Goal: Task Accomplishment & Management: Use online tool/utility

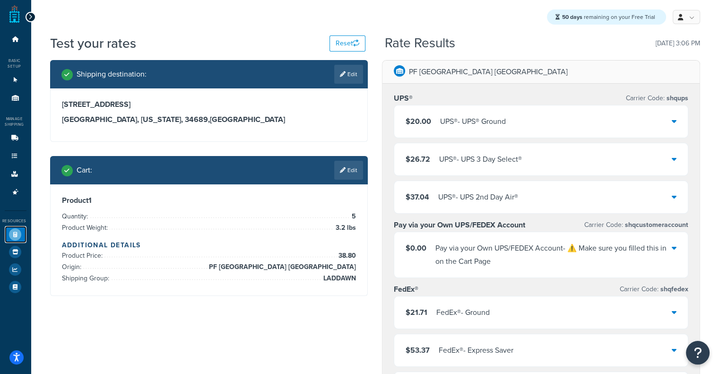
click at [9, 237] on icon at bounding box center [15, 234] width 12 height 12
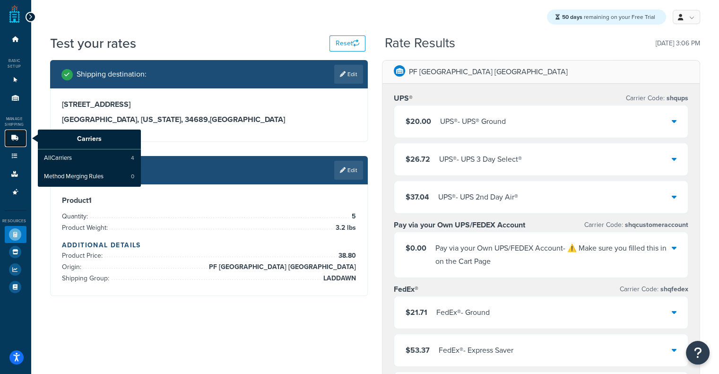
click at [11, 137] on icon at bounding box center [14, 138] width 9 height 6
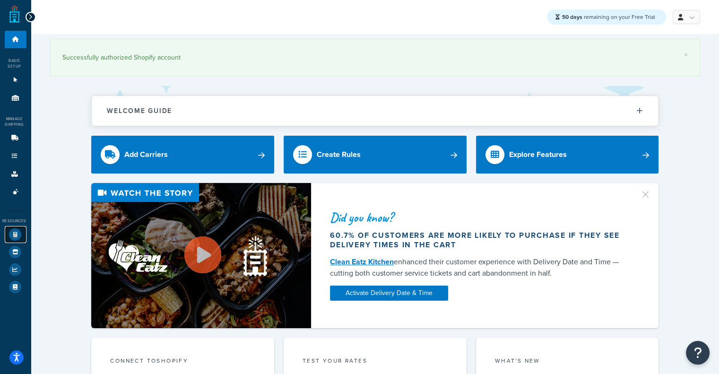
click at [9, 230] on icon at bounding box center [15, 234] width 12 height 12
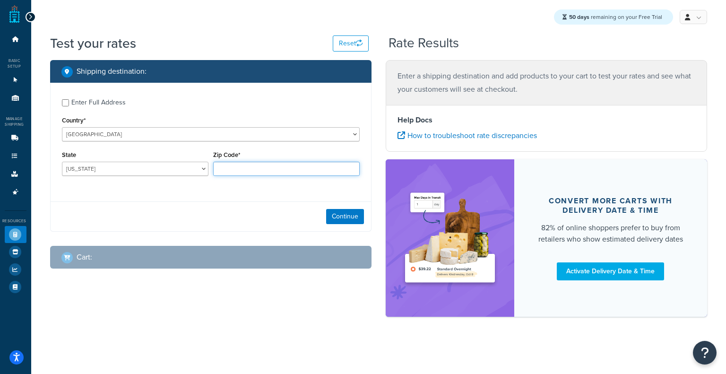
click at [240, 174] on input "Zip Code*" at bounding box center [286, 169] width 146 height 14
type input "60193"
select select "IL"
click at [80, 99] on div "Enter Full Address" at bounding box center [98, 102] width 54 height 13
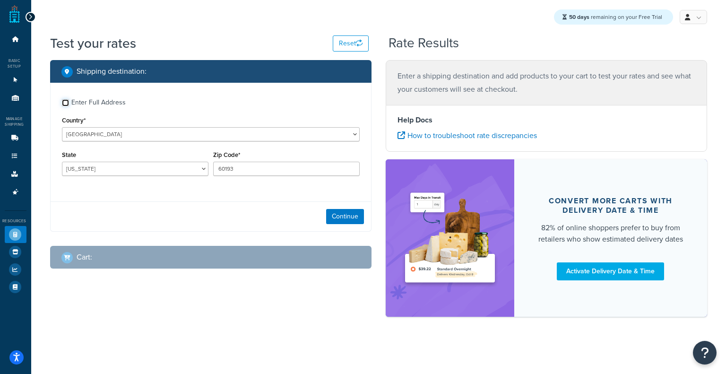
click at [69, 99] on input "Enter Full Address" at bounding box center [65, 102] width 7 height 7
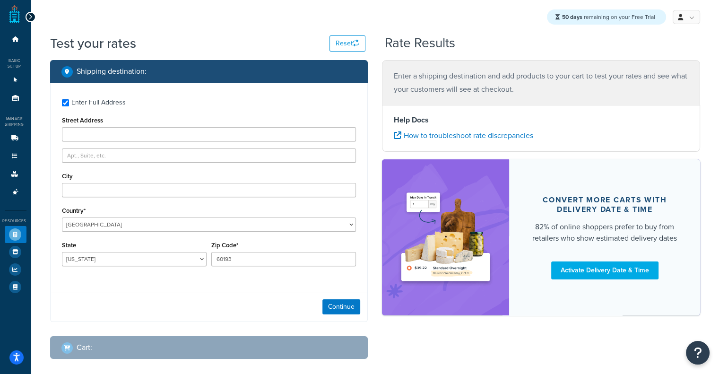
click at [80, 99] on div "Enter Full Address" at bounding box center [98, 102] width 54 height 13
click at [69, 99] on input "Enter Full Address" at bounding box center [65, 102] width 7 height 7
checkbox input "false"
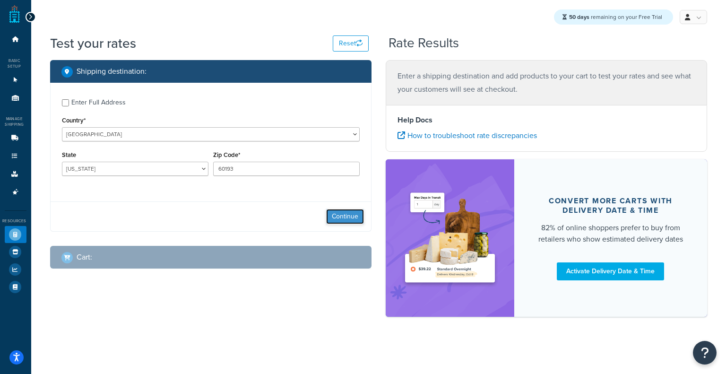
click at [346, 224] on button "Continue" at bounding box center [345, 216] width 38 height 15
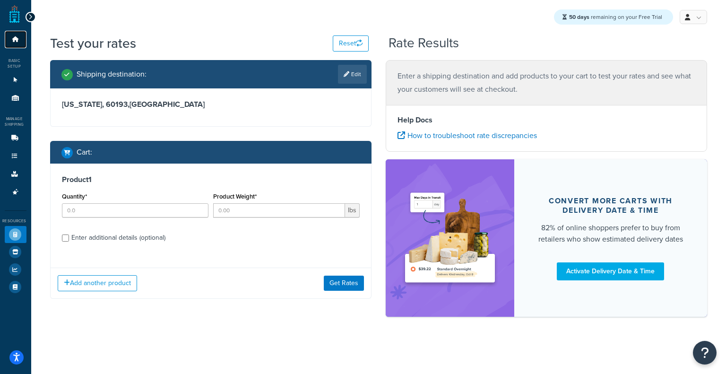
click at [14, 38] on icon at bounding box center [15, 39] width 9 height 6
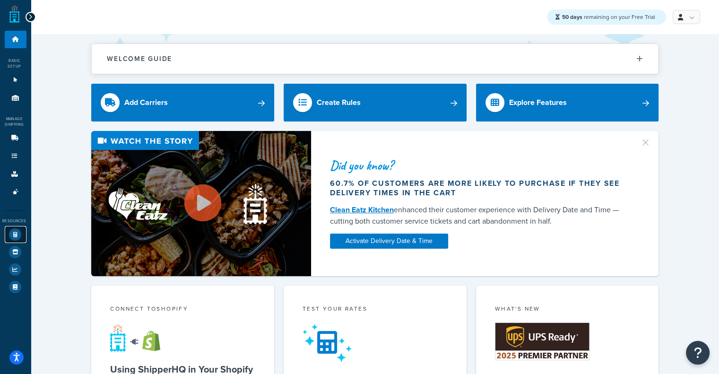
click at [12, 231] on icon at bounding box center [15, 234] width 12 height 12
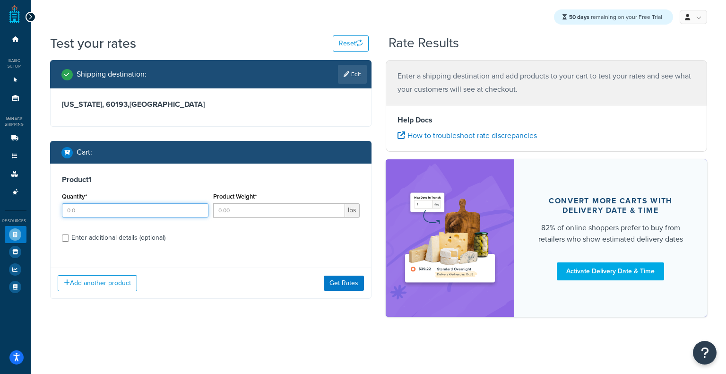
click at [169, 206] on input "Quantity*" at bounding box center [135, 210] width 146 height 14
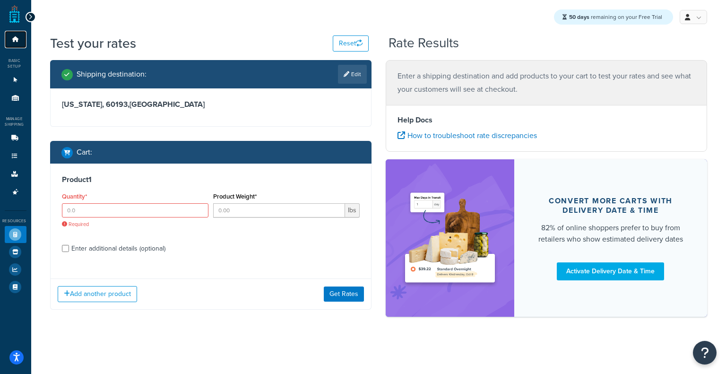
click at [17, 43] on link "Dashboard" at bounding box center [16, 39] width 22 height 17
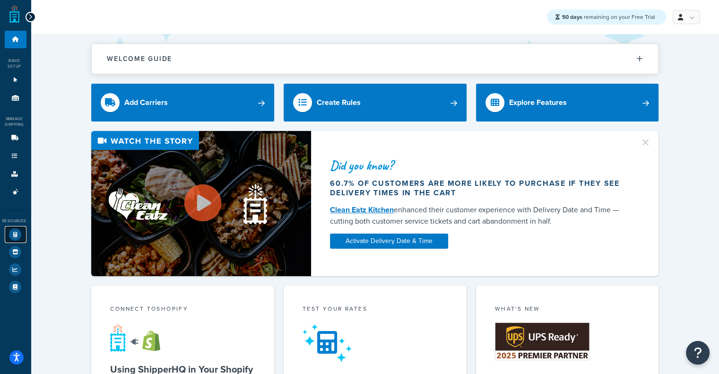
click at [20, 238] on link "Test Your Rates" at bounding box center [16, 234] width 22 height 17
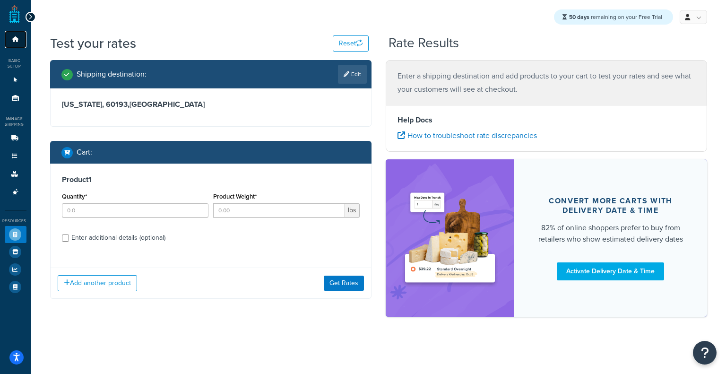
click at [19, 41] on icon at bounding box center [15, 39] width 9 height 6
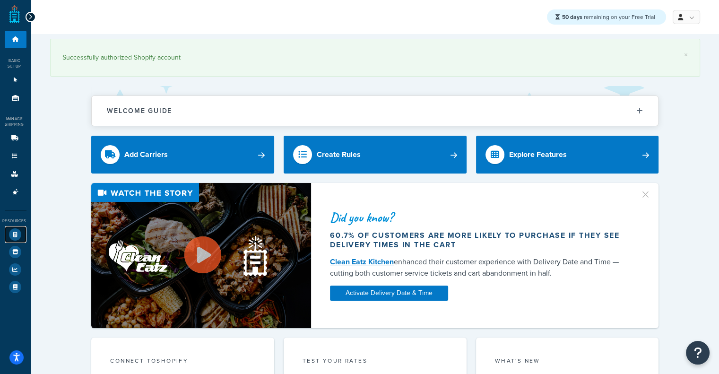
click at [11, 234] on icon at bounding box center [15, 234] width 12 height 12
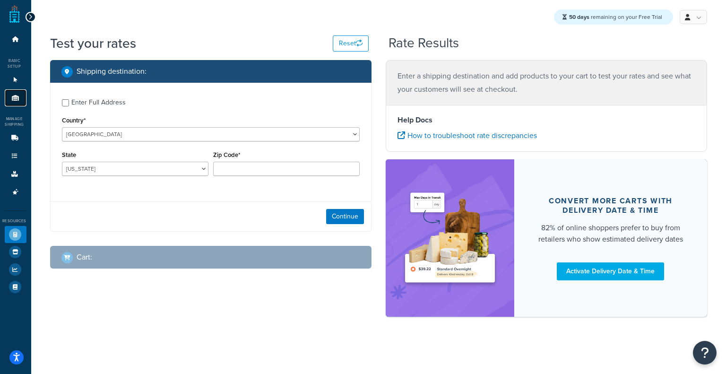
click at [15, 96] on icon at bounding box center [15, 98] width 9 height 6
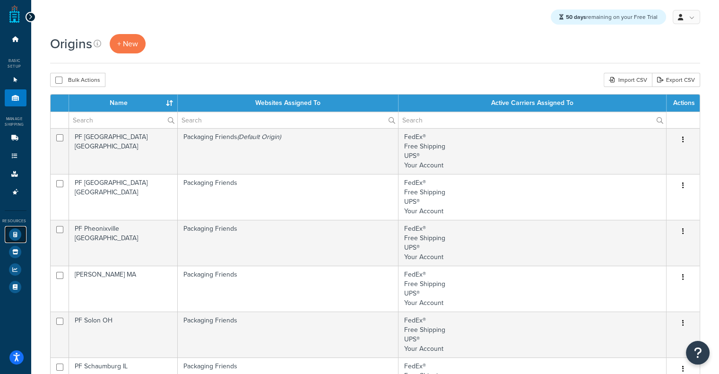
click at [9, 239] on link "Test Your Rates" at bounding box center [16, 234] width 22 height 17
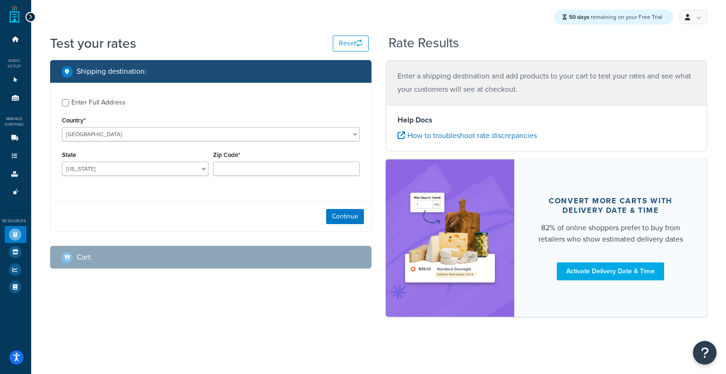
click at [76, 102] on div "Enter Full Address" at bounding box center [98, 102] width 54 height 13
click at [69, 102] on input "Enter Full Address" at bounding box center [65, 102] width 7 height 7
checkbox input "true"
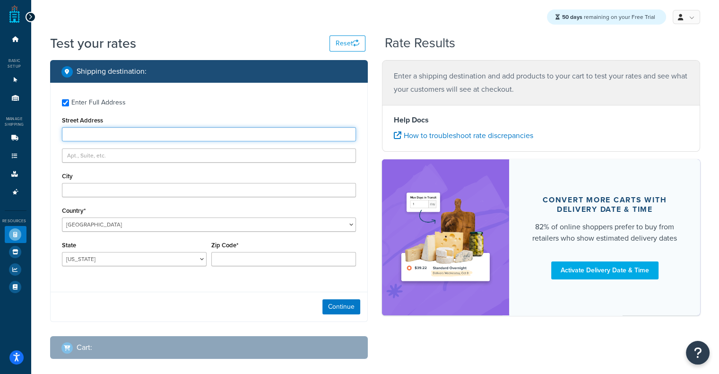
click at [116, 135] on input "Street Address" at bounding box center [209, 134] width 294 height 14
paste input "11 East Orange Street"
type input "11 East Orange Street"
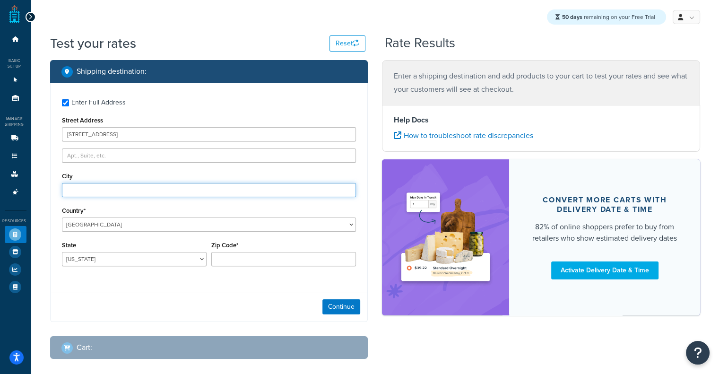
click at [155, 188] on input "City" at bounding box center [209, 190] width 294 height 14
paste input "Tarpon Springs FL"
type input "Tarpon Springs"
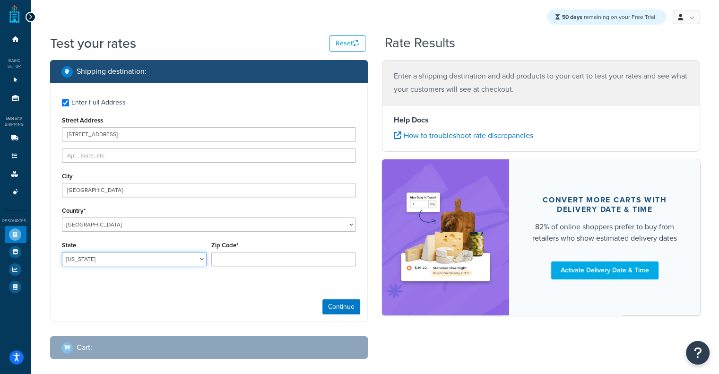
click at [185, 258] on select "Alabama Alaska American Samoa Arizona Arkansas Armed Forces Americas Armed Forc…" at bounding box center [134, 259] width 145 height 14
select select "FL"
click at [62, 253] on select "Alabama Alaska American Samoa Arizona Arkansas Armed Forces Americas Armed Forc…" at bounding box center [134, 259] width 145 height 14
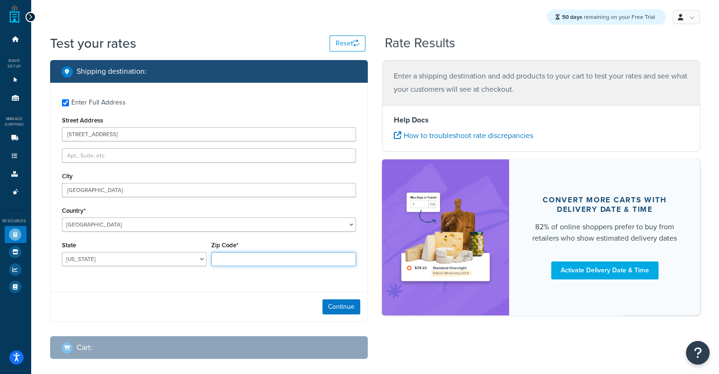
click at [255, 265] on input "Zip Code*" at bounding box center [283, 259] width 145 height 14
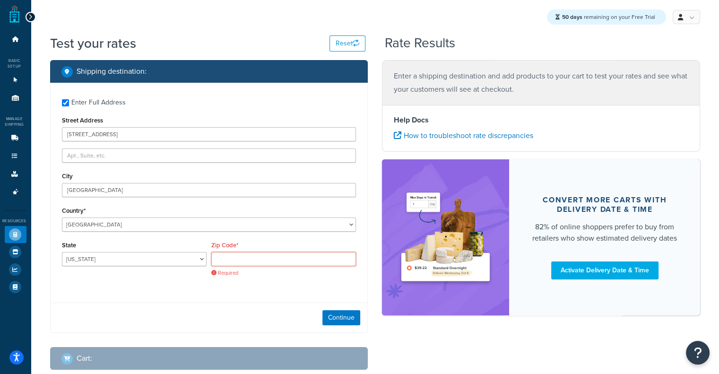
paste input "34689"
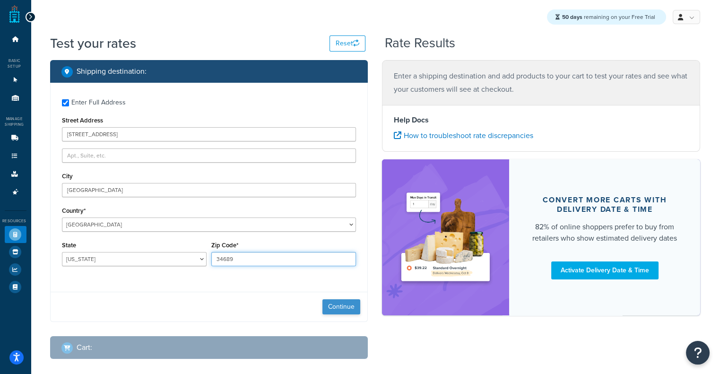
type input "34689"
click at [346, 303] on button "Continue" at bounding box center [341, 306] width 38 height 15
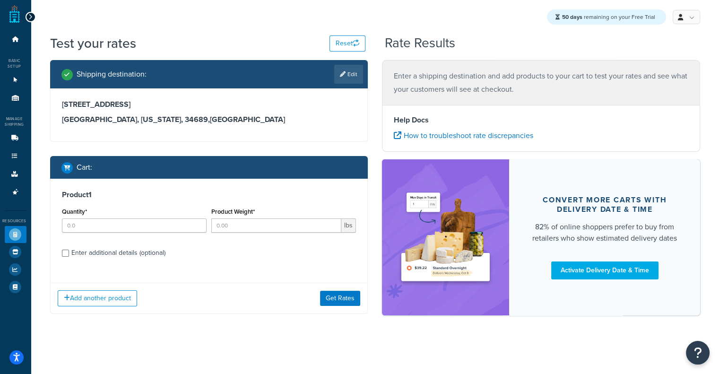
scroll to position [2, 0]
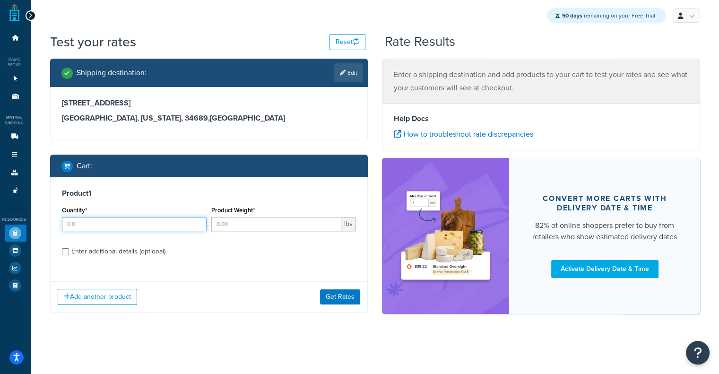
click at [123, 223] on input "Quantity*" at bounding box center [134, 224] width 145 height 14
type input "5"
click at [276, 219] on input "Product Weight*" at bounding box center [276, 224] width 130 height 14
type input "3.2"
click at [79, 252] on div "Enter additional details (optional)" at bounding box center [118, 251] width 94 height 13
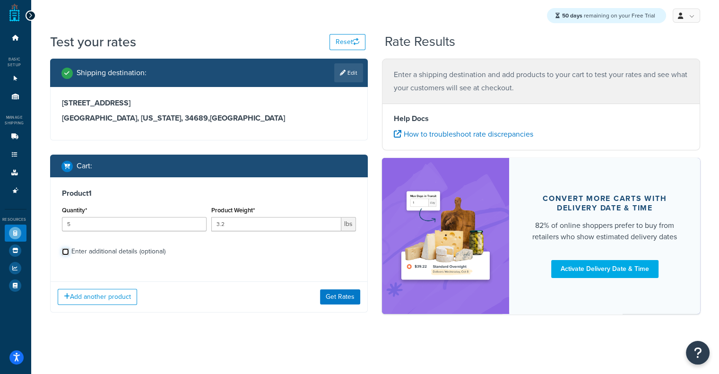
click at [69, 252] on input "Enter additional details (optional)" at bounding box center [65, 251] width 7 height 7
checkbox input "true"
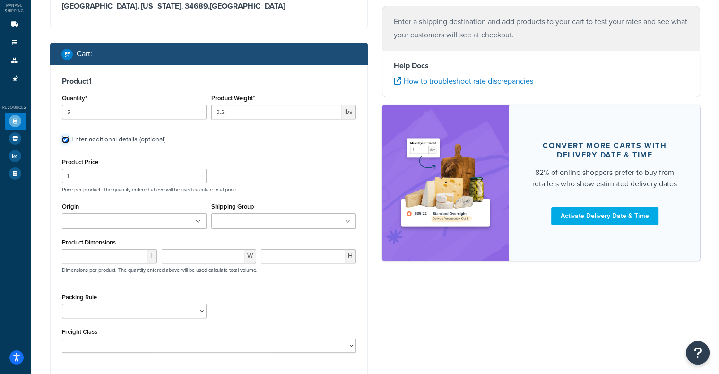
scroll to position [162, 0]
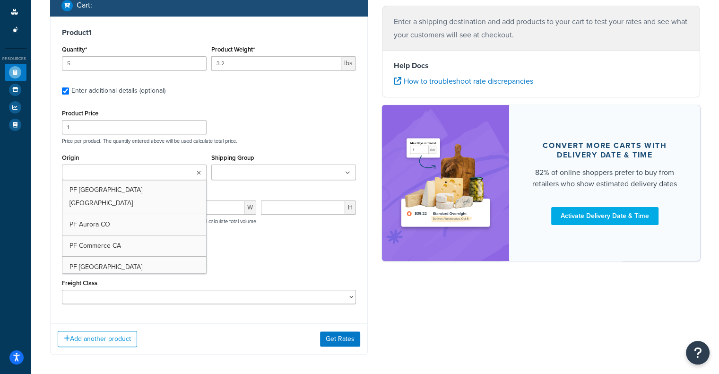
click at [185, 177] on ul at bounding box center [134, 172] width 145 height 16
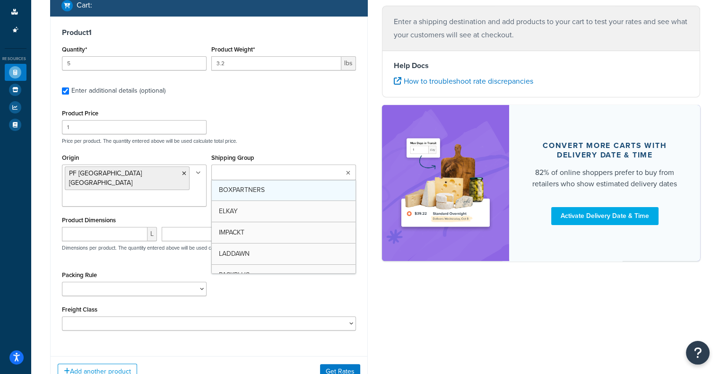
drag, startPoint x: 294, startPoint y: 166, endPoint x: 283, endPoint y: 192, distance: 28.4
click at [283, 180] on div "BOXPARTNERS ELKAY IMPACKT LADDAWN PACKPLUS ROYALBAG SEALERSALES WRAPTITE" at bounding box center [283, 172] width 145 height 16
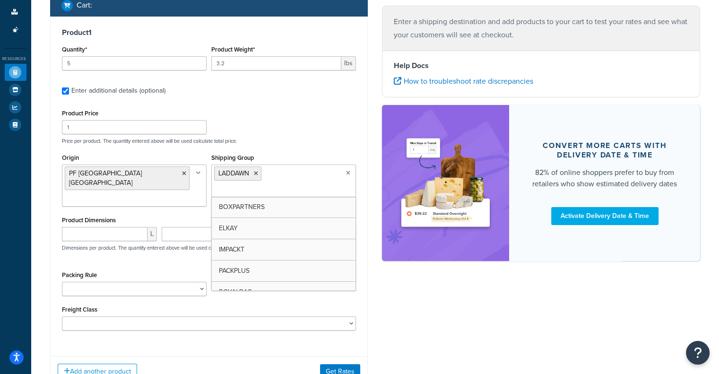
click at [361, 146] on div "Product 1 Quantity* 5 Product Weight* 3.2 lbs Enter additional details (optiona…" at bounding box center [209, 183] width 317 height 332
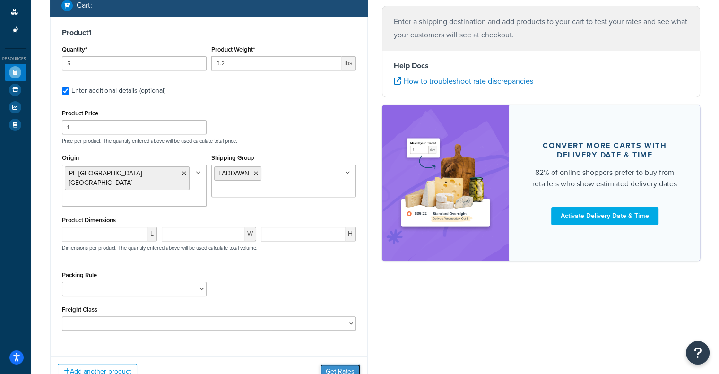
click at [349, 364] on button "Get Rates" at bounding box center [340, 371] width 40 height 15
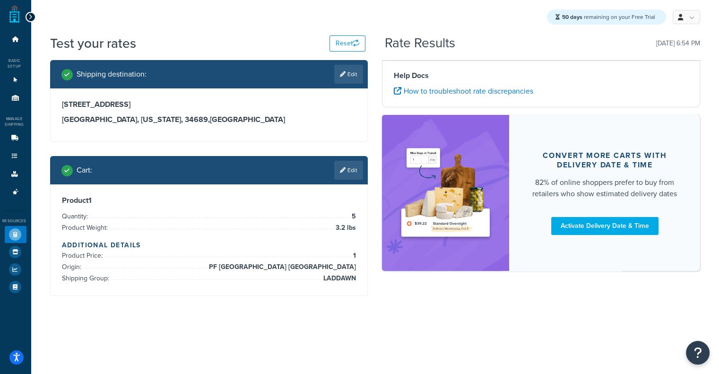
scroll to position [0, 0]
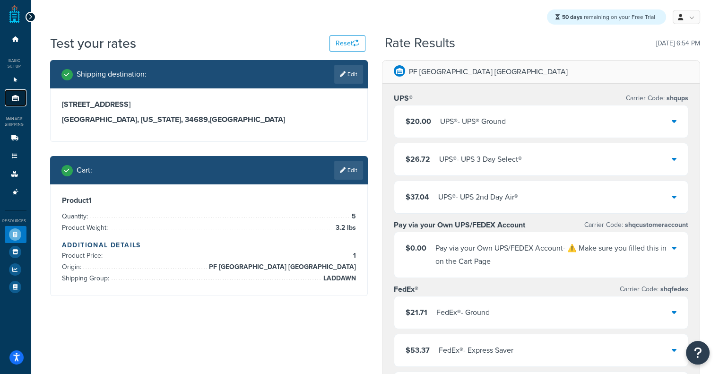
click at [21, 100] on link "Origins 11" at bounding box center [16, 97] width 22 height 17
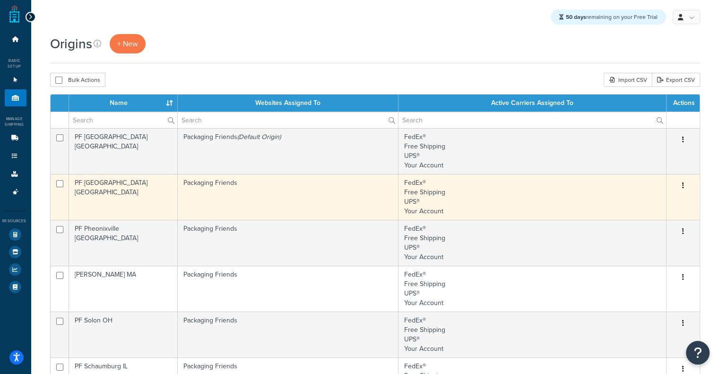
click at [208, 199] on td "Packaging Friends" at bounding box center [288, 197] width 221 height 46
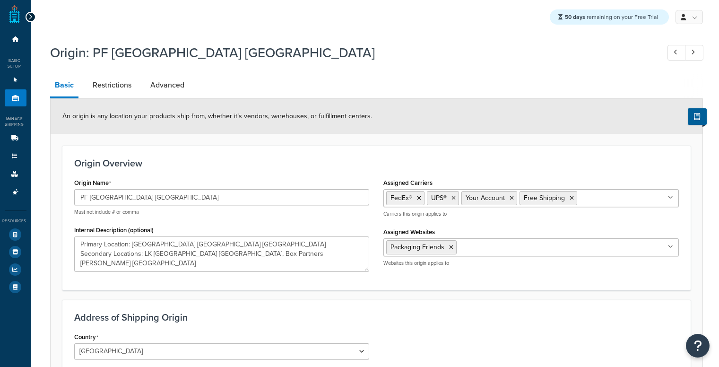
select select "10"
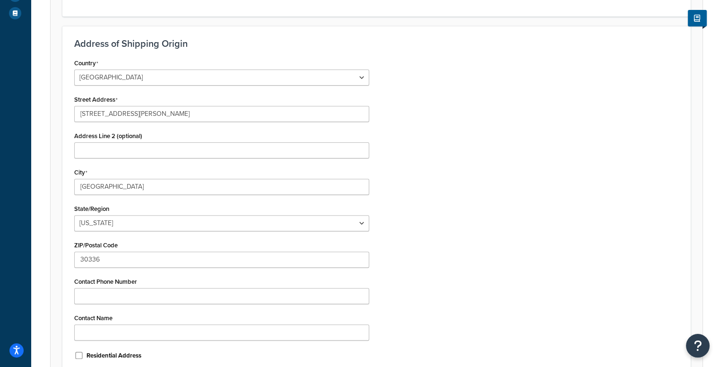
scroll to position [284, 0]
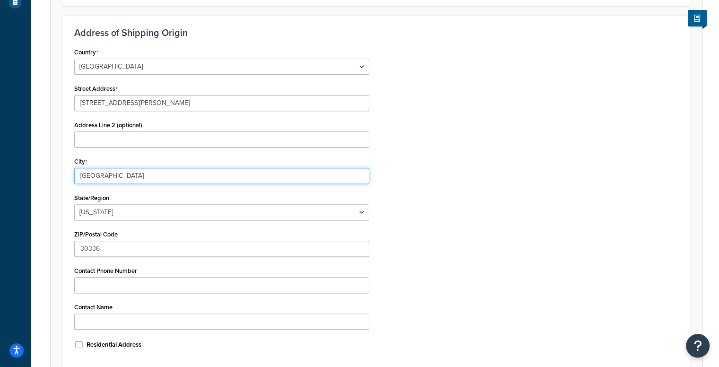
click at [134, 177] on input "[GEOGRAPHIC_DATA]" at bounding box center [221, 176] width 295 height 16
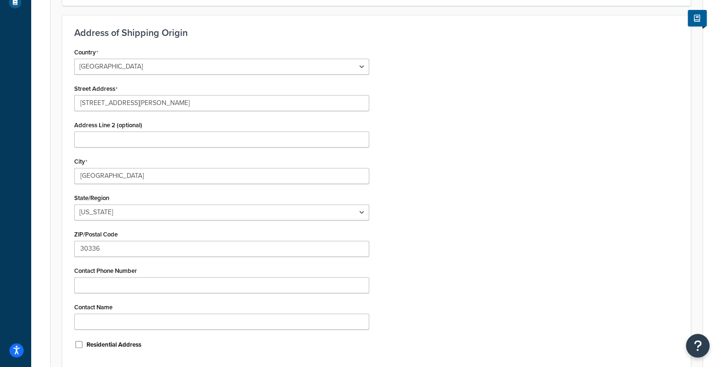
click at [130, 257] on div "Country [GEOGRAPHIC_DATA] [GEOGRAPHIC_DATA] [GEOGRAPHIC_DATA] [GEOGRAPHIC_DATA]…" at bounding box center [221, 201] width 309 height 312
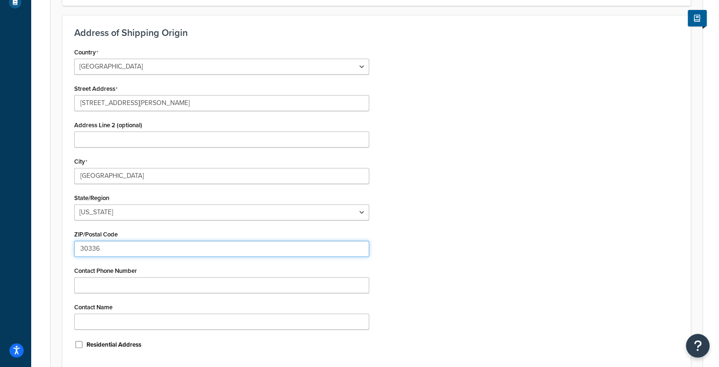
drag, startPoint x: 139, startPoint y: 247, endPoint x: 0, endPoint y: 236, distance: 139.8
click at [0, 236] on div "Dashboard Basic Setup Websites 1 Origins 11 Manage Shipping Carriers Carriers A…" at bounding box center [359, 86] width 719 height 740
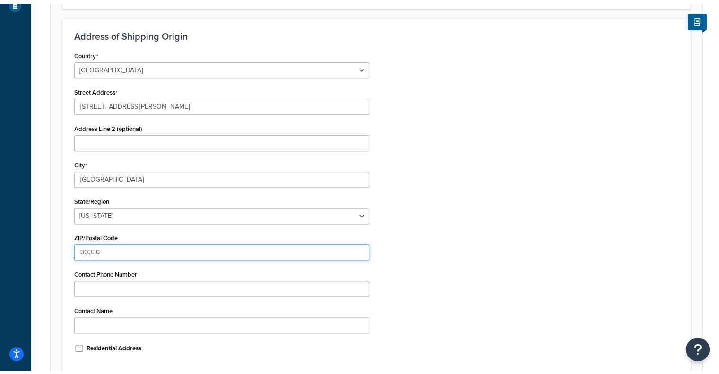
scroll to position [0, 0]
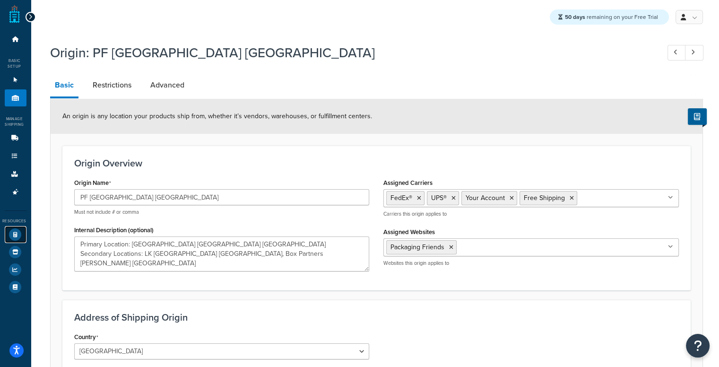
click at [9, 228] on link "Test Your Rates" at bounding box center [16, 234] width 22 height 17
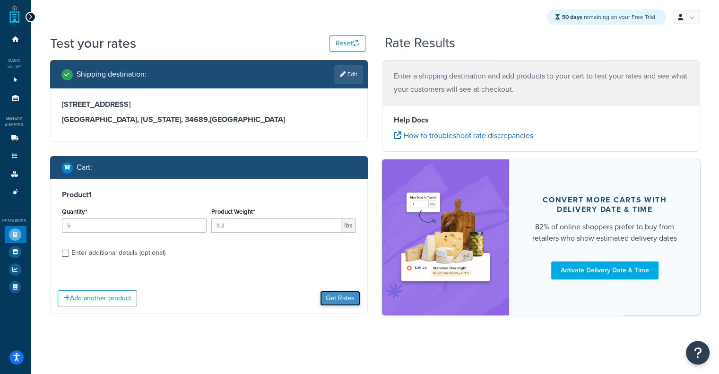
click at [340, 306] on button "Get Rates" at bounding box center [340, 298] width 40 height 15
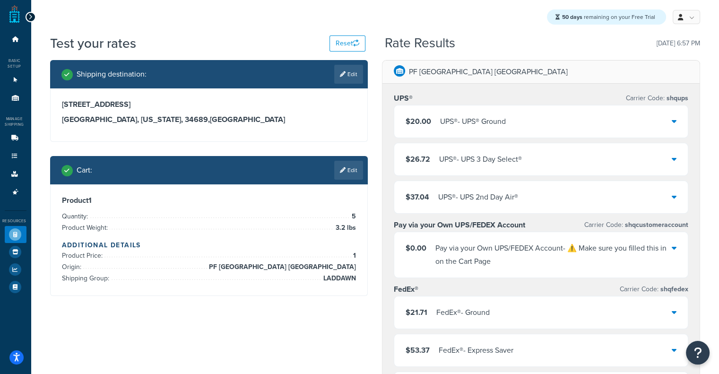
click at [462, 119] on div "UPS® - UPS® Ground" at bounding box center [473, 121] width 66 height 13
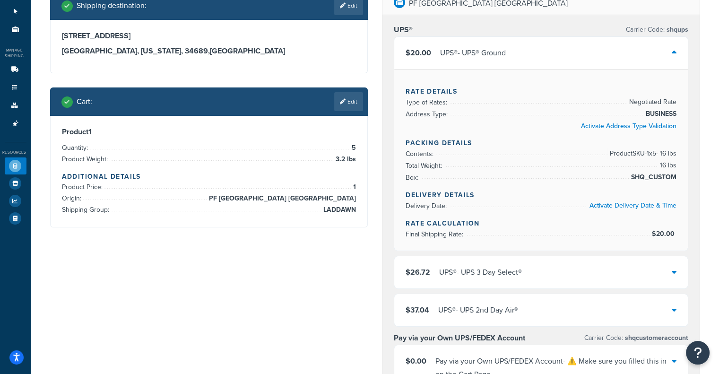
scroll to position [68, 0]
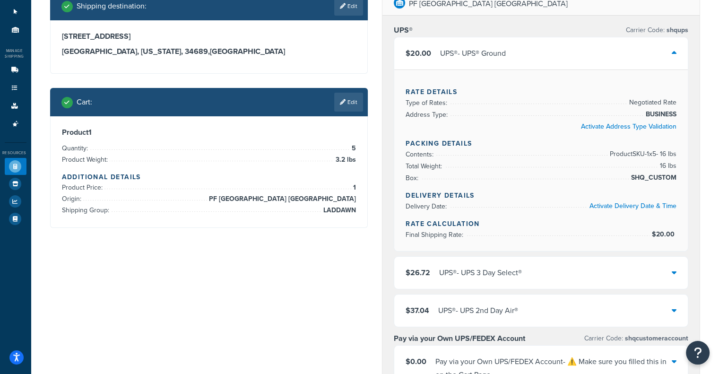
click at [565, 48] on div "$20.00 UPS® - UPS® Ground" at bounding box center [540, 53] width 293 height 32
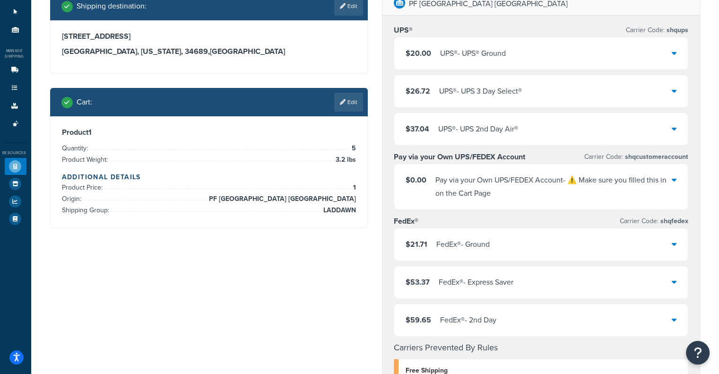
click at [565, 48] on div "$20.00 UPS® - UPS® Ground" at bounding box center [540, 53] width 293 height 32
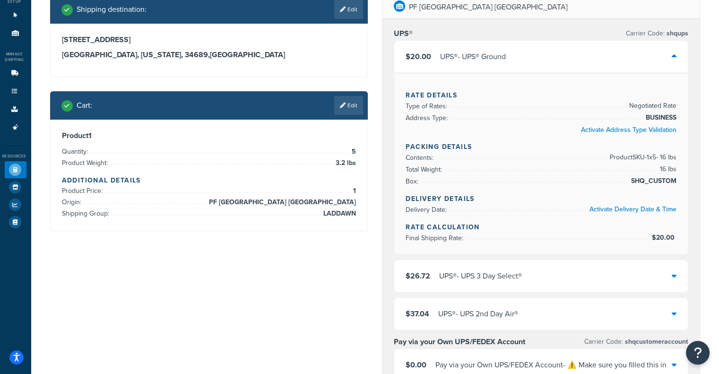
scroll to position [67, 0]
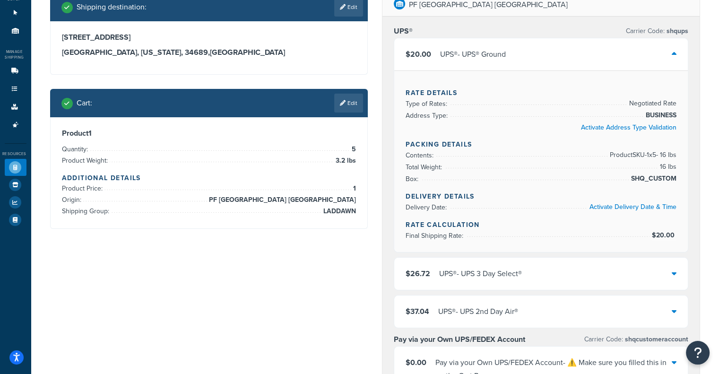
click at [542, 41] on div "$20.00 UPS® - UPS® Ground" at bounding box center [540, 54] width 293 height 32
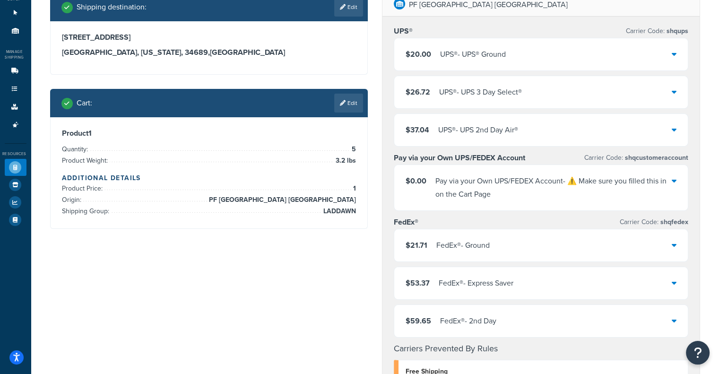
click at [542, 41] on div "$20.00 UPS® - UPS® Ground" at bounding box center [540, 54] width 293 height 32
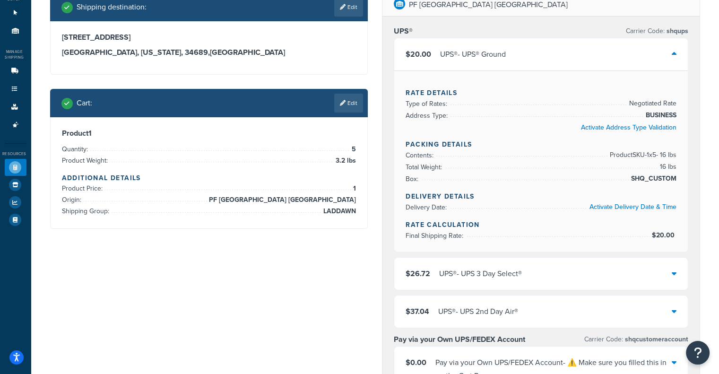
click at [660, 233] on span "$20.00" at bounding box center [663, 235] width 25 height 10
click at [565, 57] on div "$20.00 UPS® - UPS® Ground" at bounding box center [540, 54] width 293 height 32
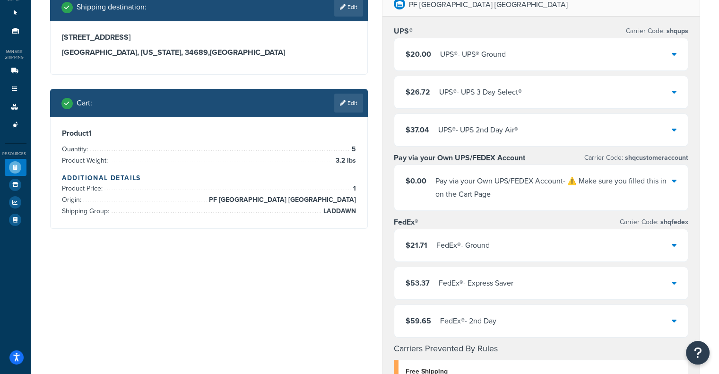
click at [440, 96] on div "UPS® - UPS 3 Day Select®" at bounding box center [480, 92] width 83 height 13
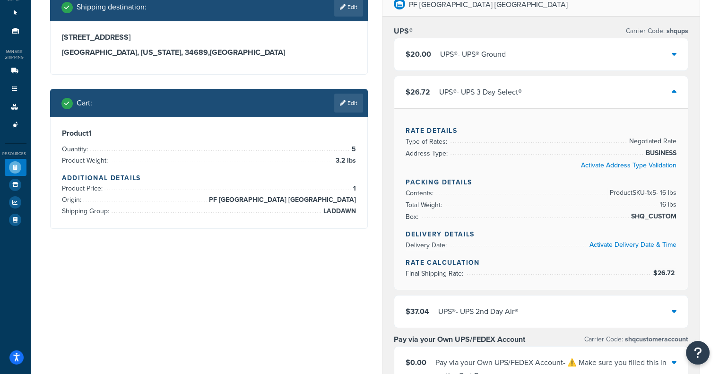
click at [440, 96] on div "UPS® - UPS 3 Day Select®" at bounding box center [480, 92] width 83 height 13
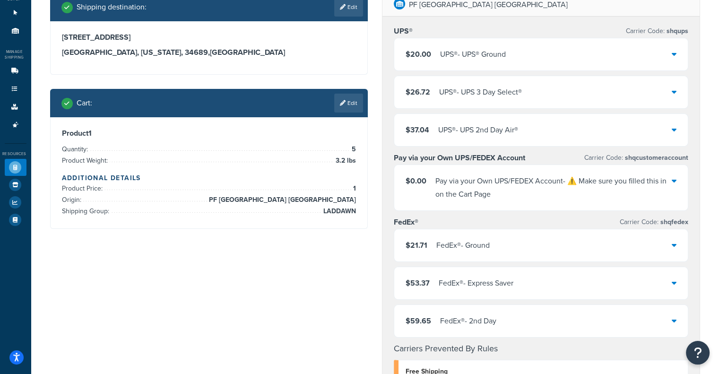
click at [463, 52] on div "UPS® - UPS® Ground" at bounding box center [473, 54] width 66 height 13
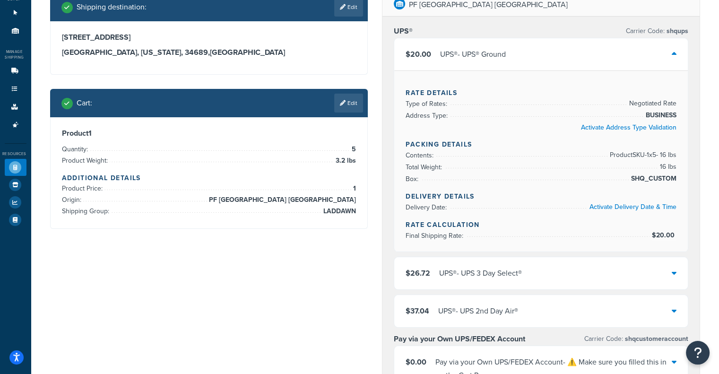
click at [463, 52] on div "UPS® - UPS® Ground" at bounding box center [473, 54] width 66 height 13
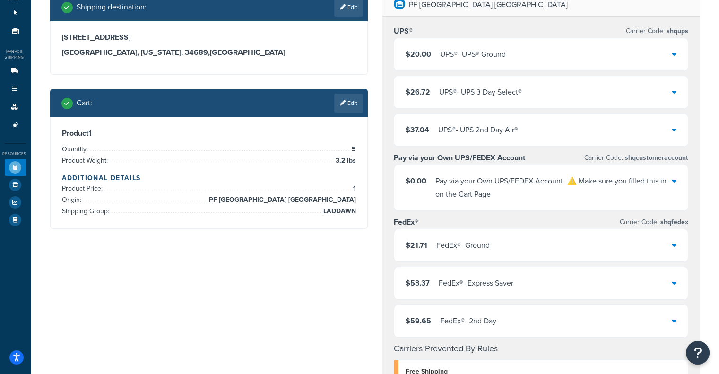
click at [481, 128] on div "UPS® - UPS 2nd Day Air®" at bounding box center [478, 129] width 80 height 13
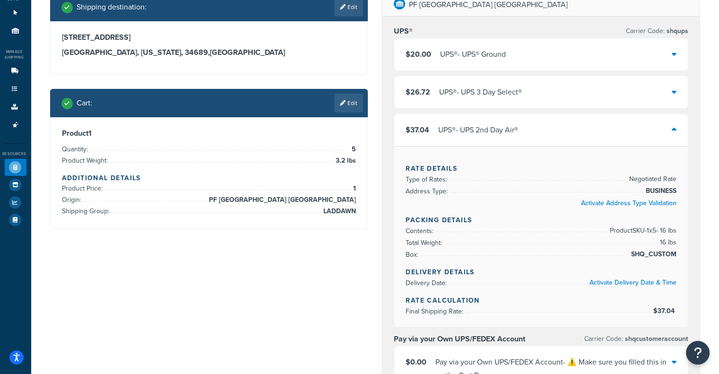
click at [481, 128] on div "UPS® - UPS 2nd Day Air®" at bounding box center [478, 129] width 80 height 13
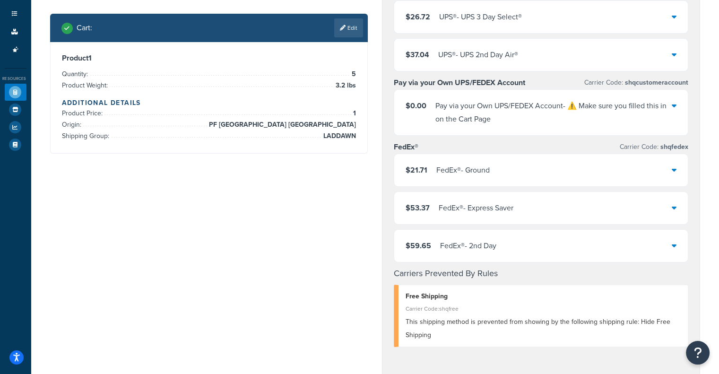
scroll to position [0, 0]
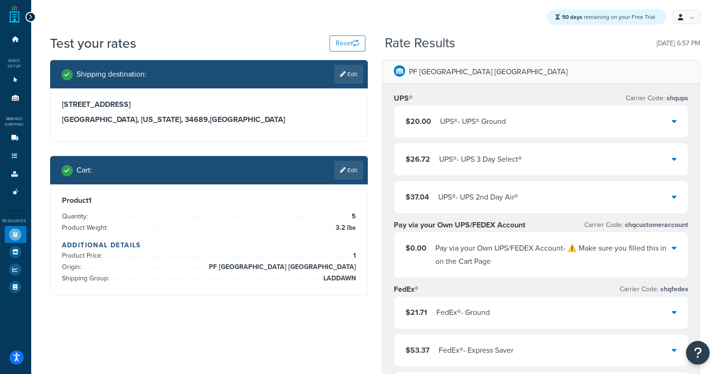
click at [615, 128] on div "$20.00 UPS® - UPS® Ground" at bounding box center [540, 121] width 293 height 32
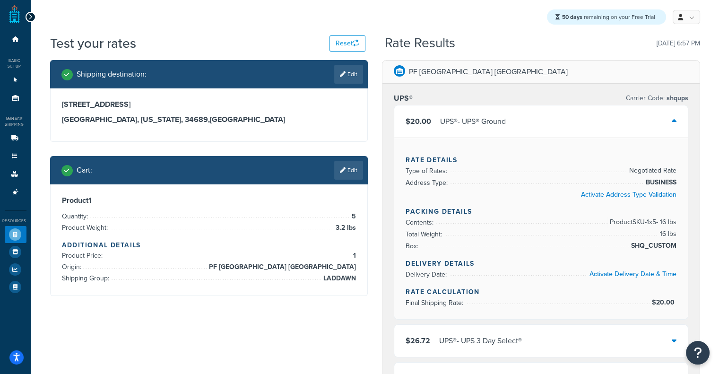
click at [615, 128] on div "$20.00 UPS® - UPS® Ground" at bounding box center [540, 121] width 293 height 32
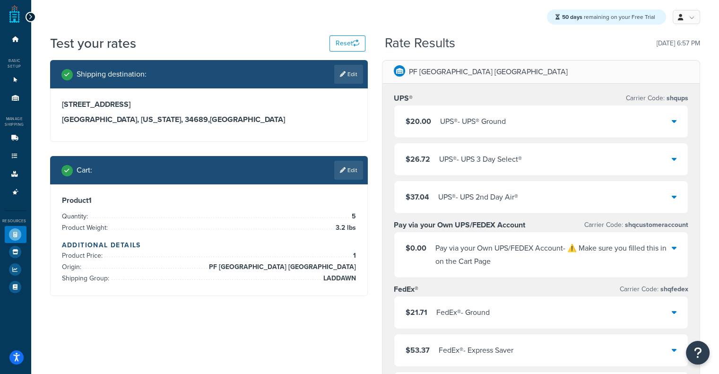
click at [556, 198] on div "$37.04 UPS® - UPS 2nd Day Air®" at bounding box center [540, 197] width 293 height 32
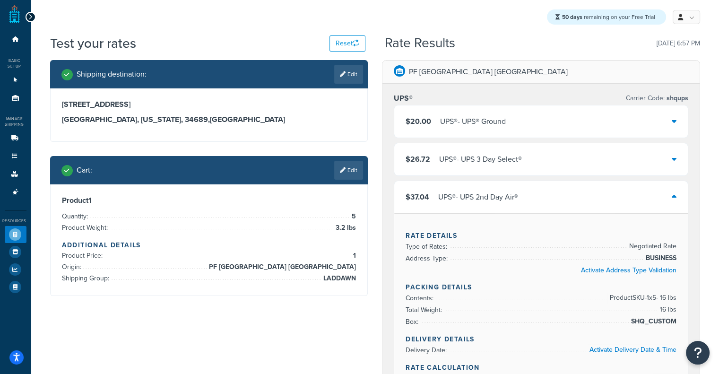
click at [556, 198] on div "$37.04 UPS® - UPS 2nd Day Air®" at bounding box center [540, 197] width 293 height 32
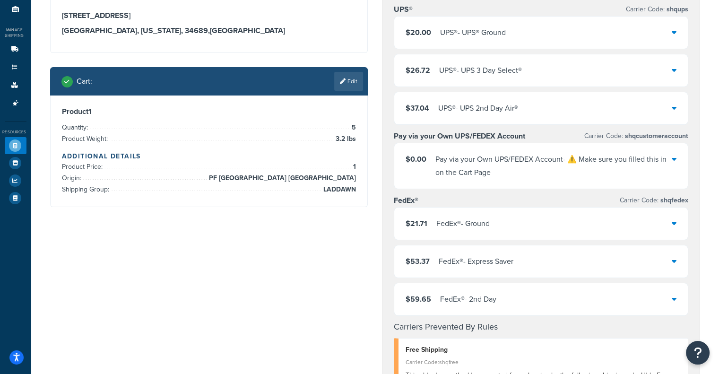
scroll to position [87, 0]
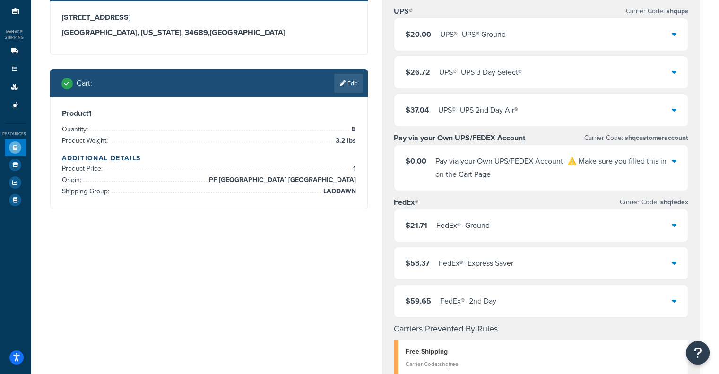
click at [640, 166] on div "Pay via your Own UPS/FEDEX Account - ⚠️ Make sure you filled this in on the Car…" at bounding box center [553, 167] width 236 height 26
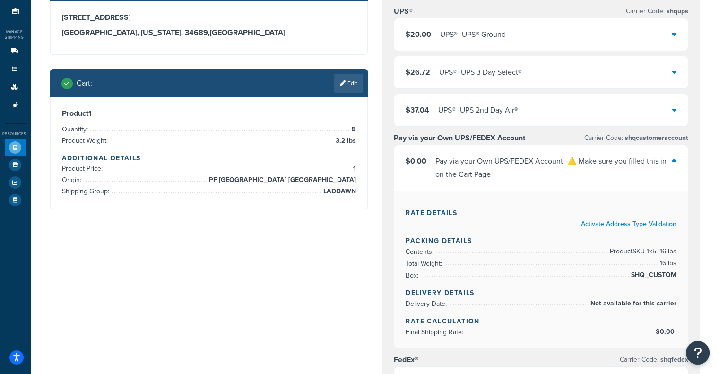
click at [640, 166] on div "Pay via your Own UPS/FEDEX Account - ⚠️ Make sure you filled this in on the Car…" at bounding box center [553, 167] width 236 height 26
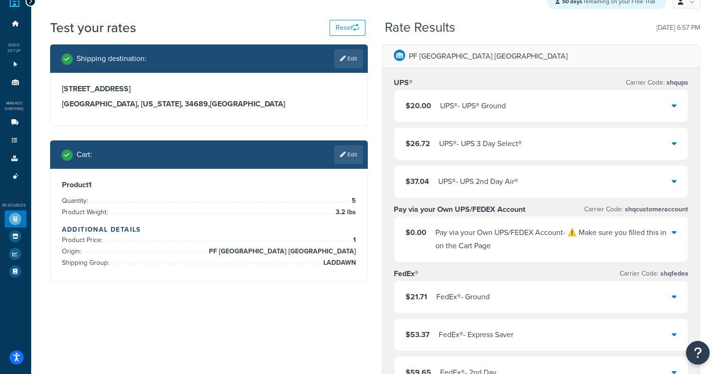
scroll to position [0, 0]
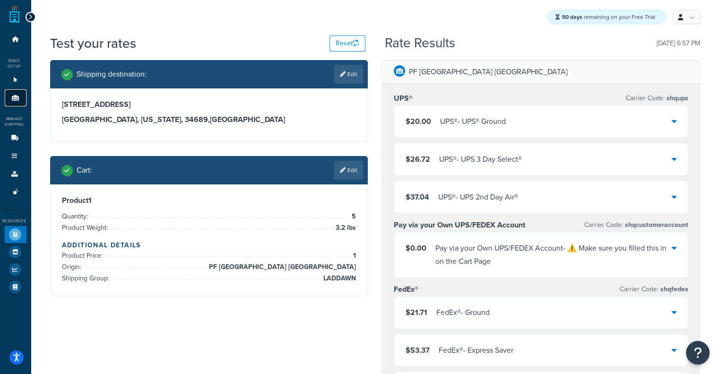
click at [11, 98] on icon at bounding box center [15, 98] width 9 height 6
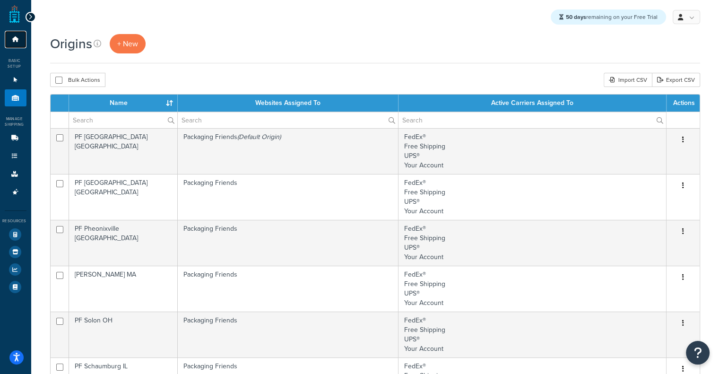
click at [9, 43] on link "Dashboard" at bounding box center [16, 39] width 22 height 17
